Goal: Task Accomplishment & Management: Use online tool/utility

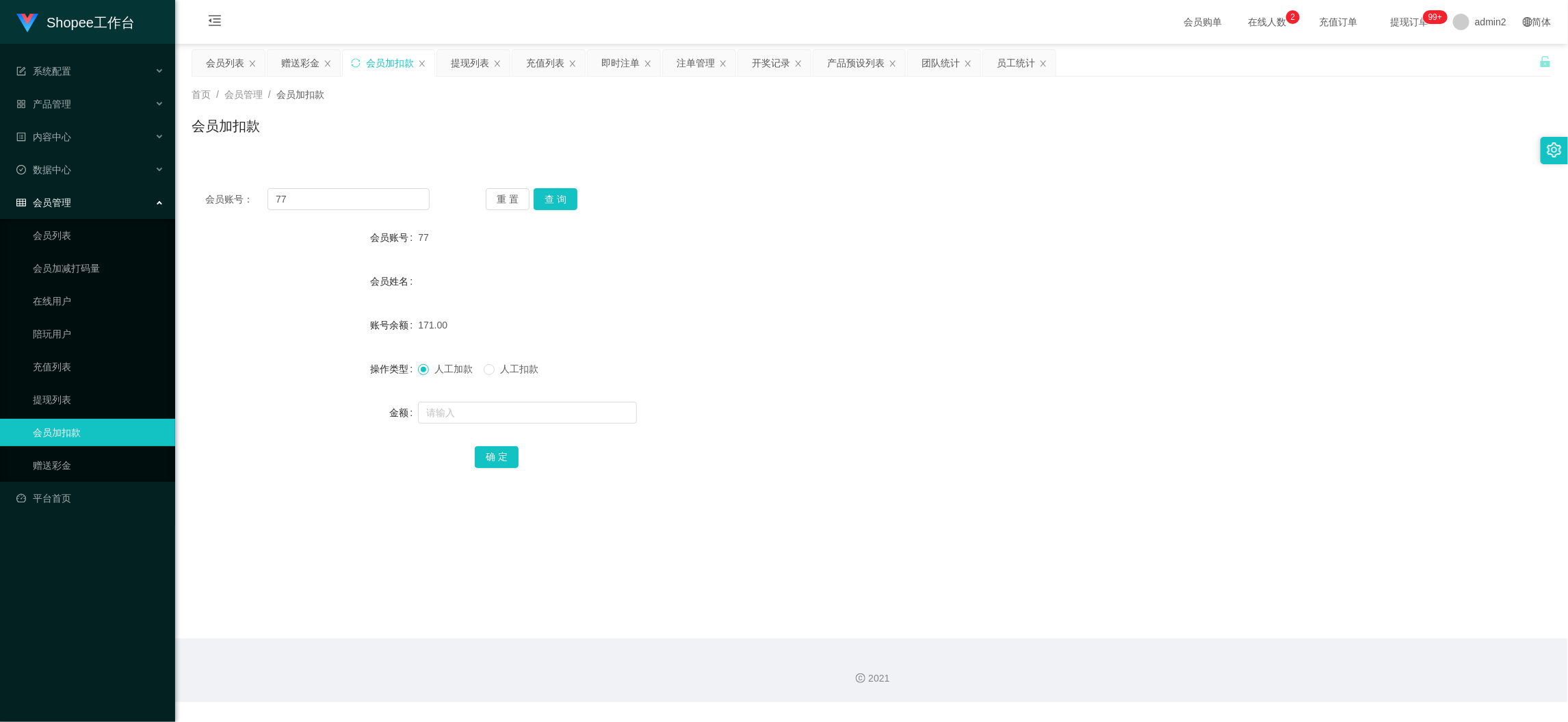
click at [367, 187] on div "会员账号： 77 重 置 查 询 会员账号 77 会员姓名 账号余额 171.00 操作类型 人工加款 人工扣款 金额 确 定" at bounding box center [871, 337] width 1360 height 326
click at [375, 193] on input "77" at bounding box center [348, 199] width 163 height 22
click at [392, 202] on input "77" at bounding box center [348, 199] width 163 height 22
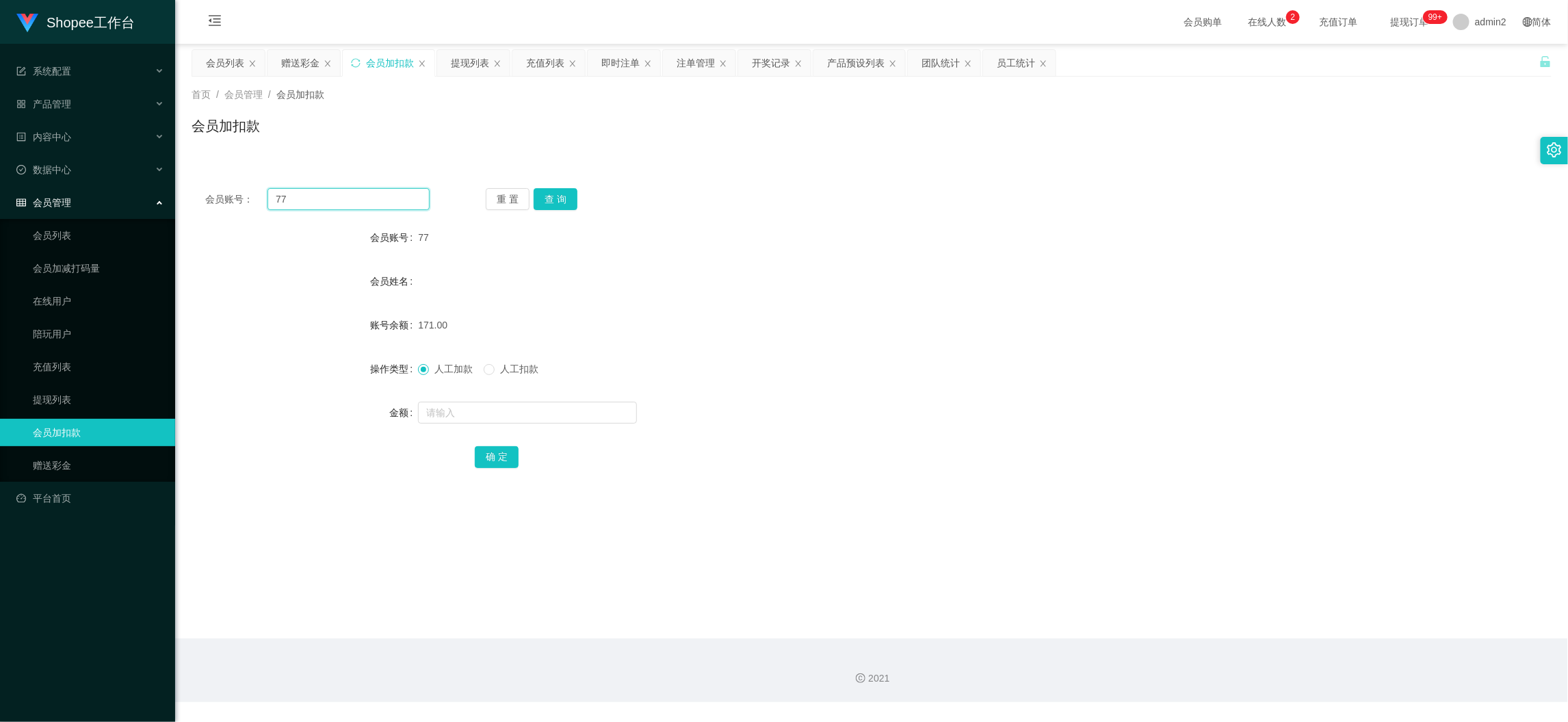
drag, startPoint x: 392, startPoint y: 202, endPoint x: 489, endPoint y: 213, distance: 97.6
click at [410, 207] on input "77" at bounding box center [348, 199] width 163 height 22
paste input "08"
type input "08"
click at [569, 203] on button "查 询" at bounding box center [555, 199] width 44 height 22
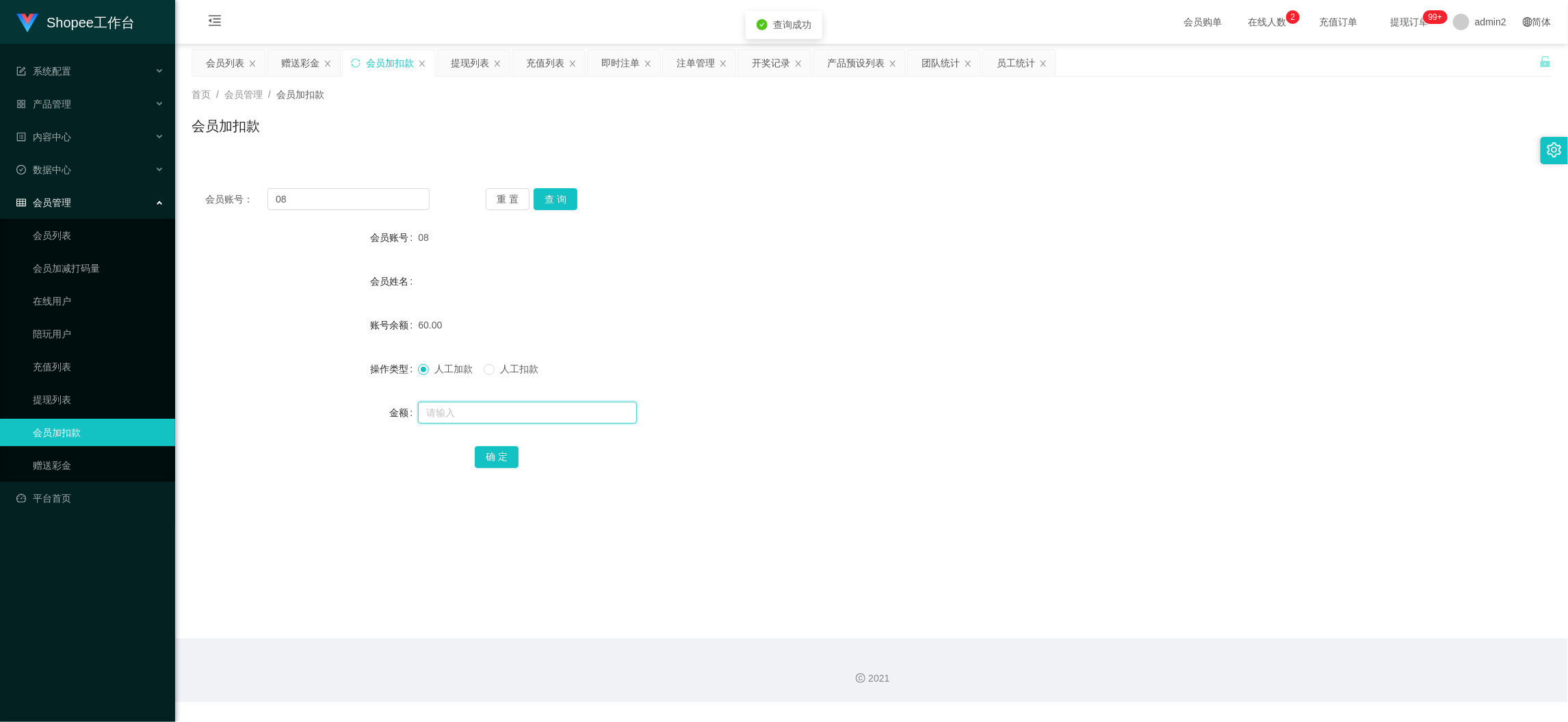
click at [588, 414] on input "text" at bounding box center [526, 412] width 219 height 22
type input "13"
click at [491, 456] on button "确 定" at bounding box center [496, 457] width 44 height 22
click at [301, 61] on div "赠送彩金" at bounding box center [300, 63] width 38 height 26
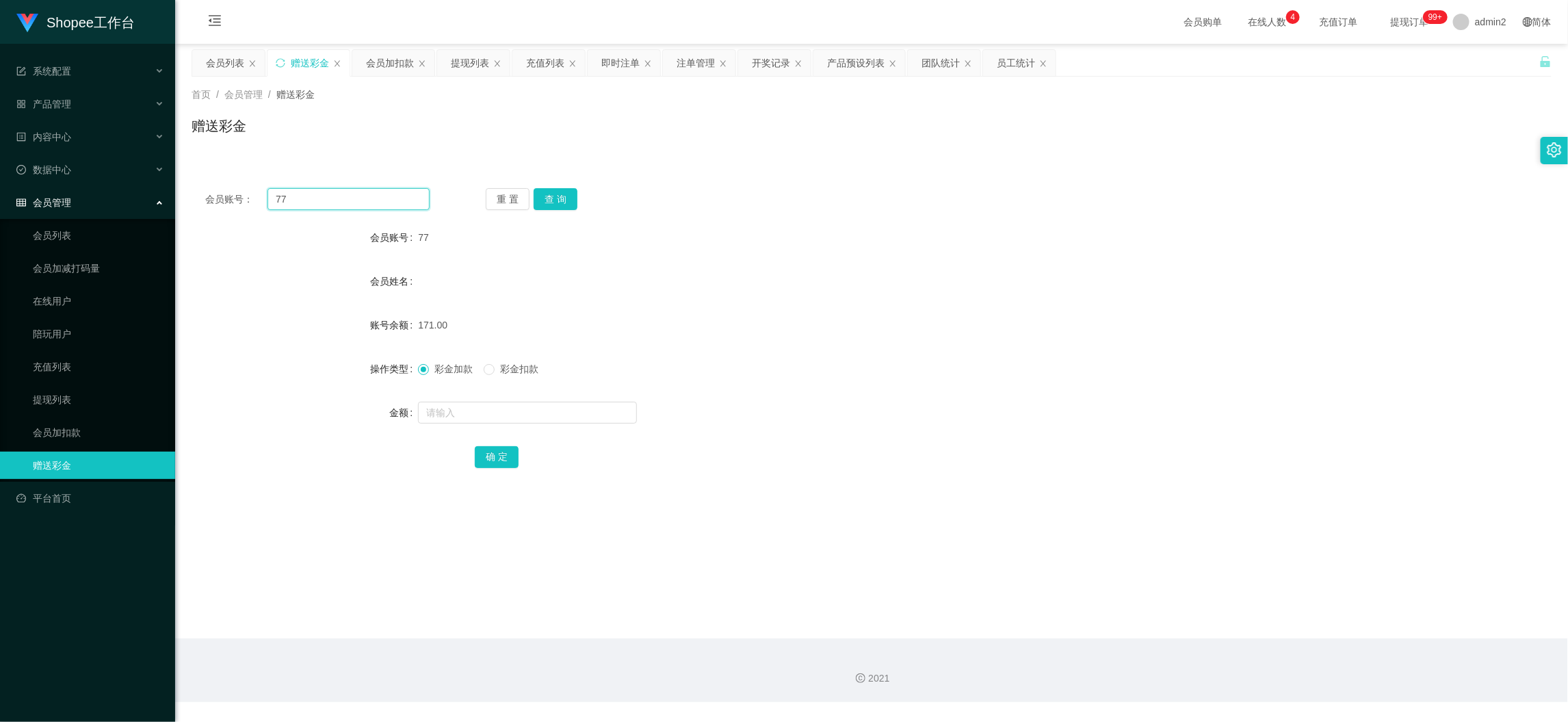
click at [388, 201] on input "77" at bounding box center [348, 199] width 163 height 22
drag, startPoint x: 388, startPoint y: 201, endPoint x: 397, endPoint y: 202, distance: 9.1
click at [388, 201] on input "77" at bounding box center [348, 199] width 163 height 22
paste input "08152305755"
type input "08152305755"
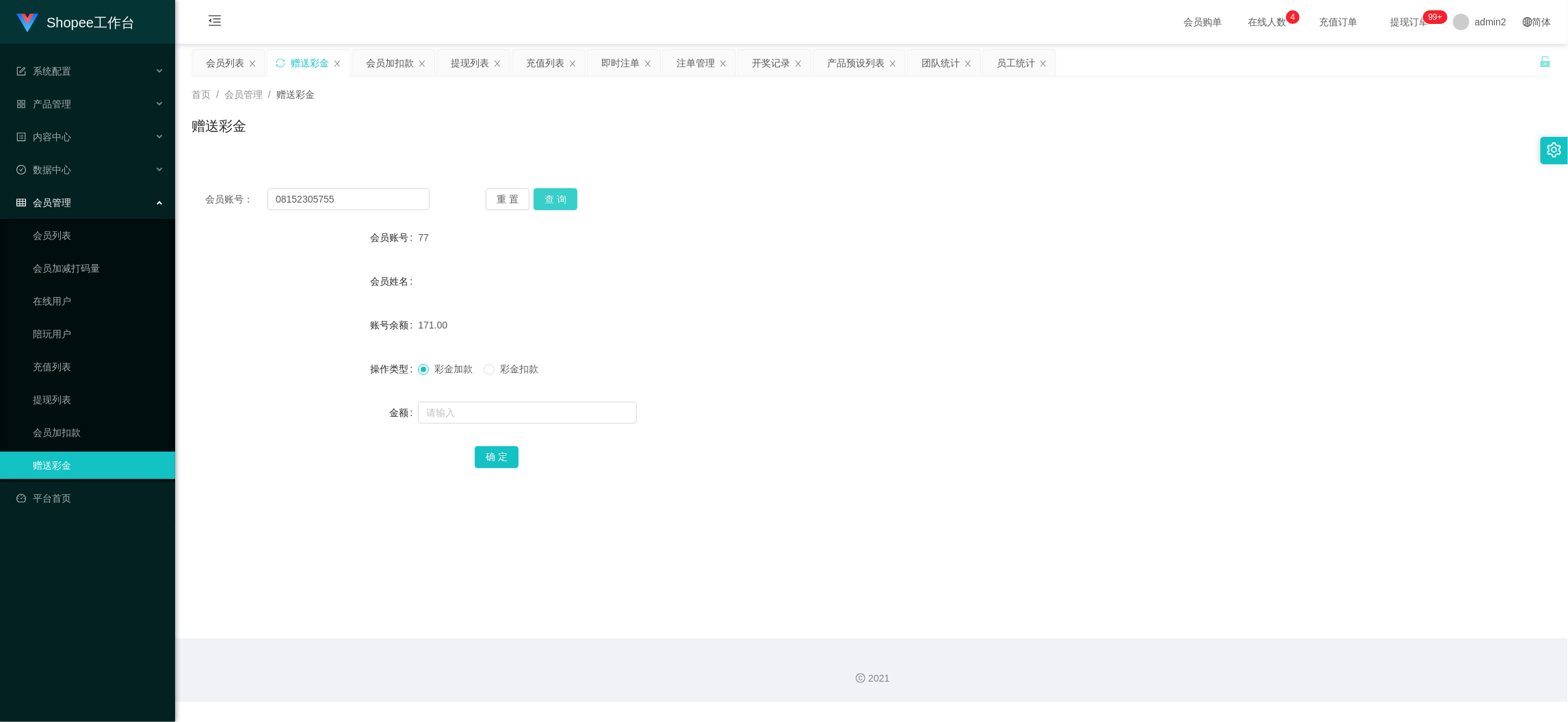
click at [564, 196] on button "查 询" at bounding box center [555, 199] width 44 height 22
click at [564, 402] on input "text" at bounding box center [526, 412] width 219 height 22
type input "100"
click at [496, 457] on button "确 定" at bounding box center [496, 457] width 44 height 22
click at [899, 359] on div "彩金加款 彩金扣款" at bounding box center [814, 369] width 794 height 28
